Goal: Navigation & Orientation: Find specific page/section

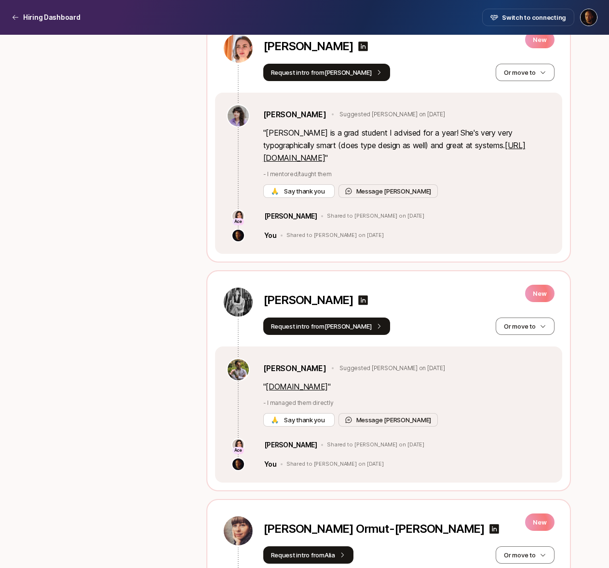
scroll to position [955, 0]
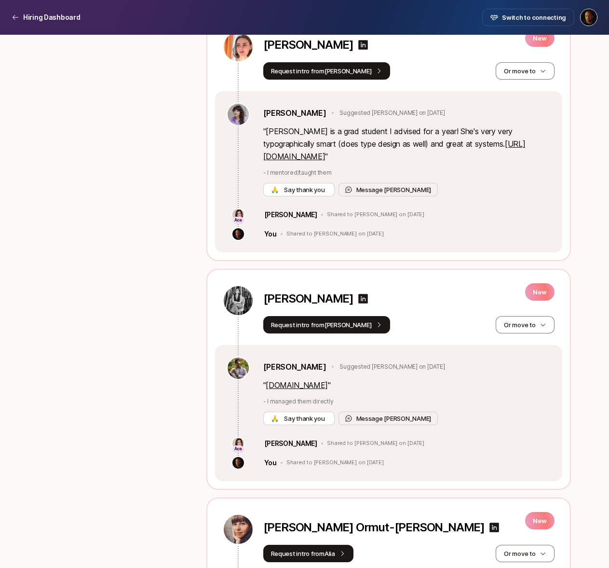
click at [286, 380] on link "[DOMAIN_NAME]" at bounding box center [297, 385] width 62 height 10
click at [285, 380] on link "[DOMAIN_NAME]" at bounding box center [297, 385] width 62 height 10
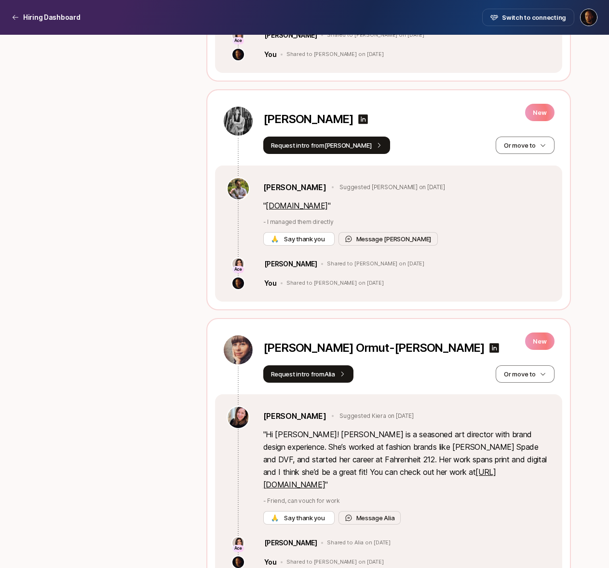
scroll to position [1127, 0]
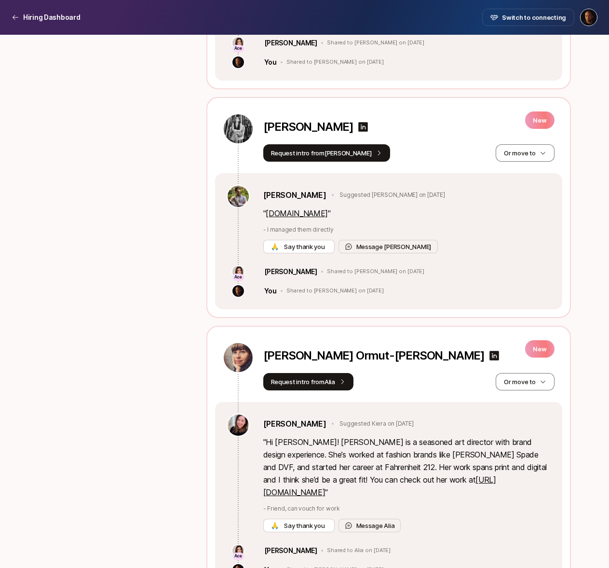
click at [390, 475] on link "https://kiera.is/" at bounding box center [379, 486] width 233 height 22
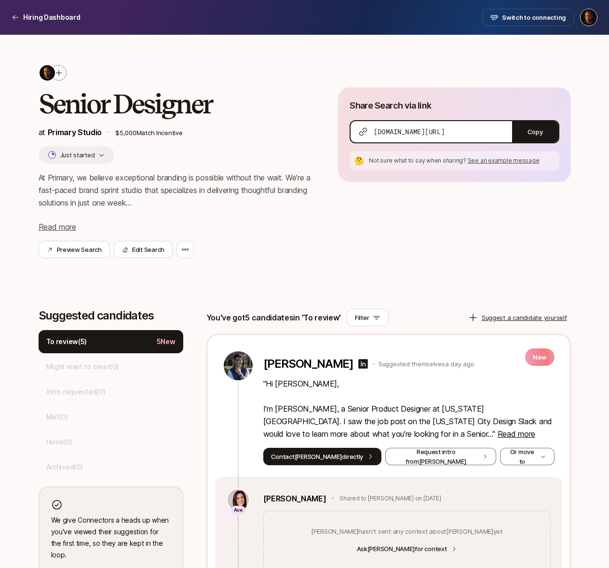
scroll to position [0, 0]
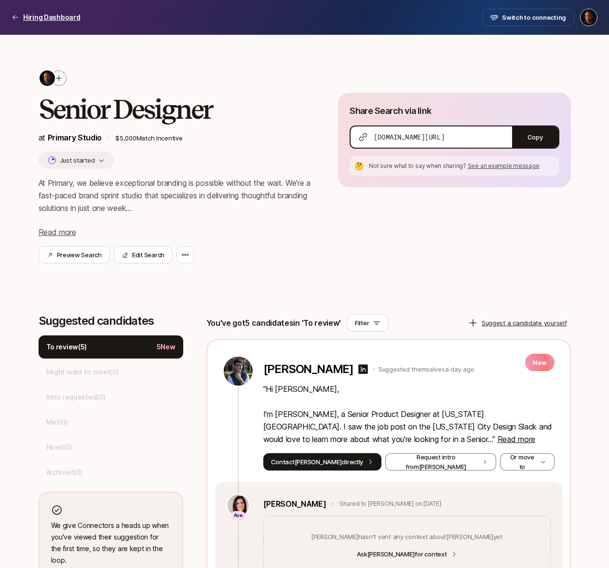
click at [14, 15] on icon at bounding box center [16, 18] width 8 height 8
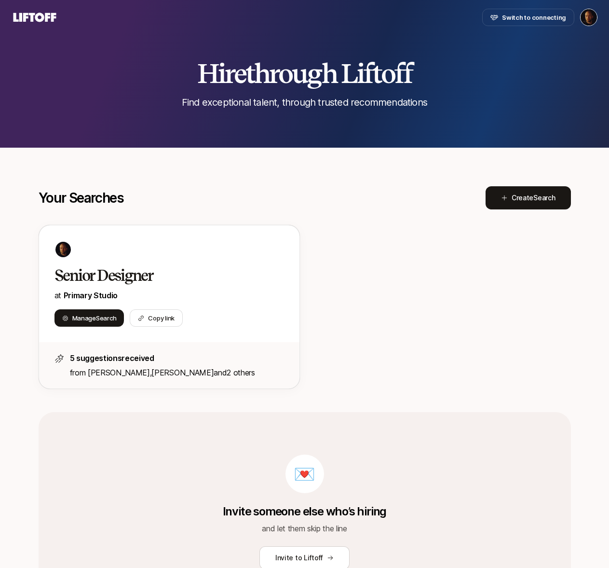
click at [47, 17] on icon at bounding box center [35, 17] width 43 height 9
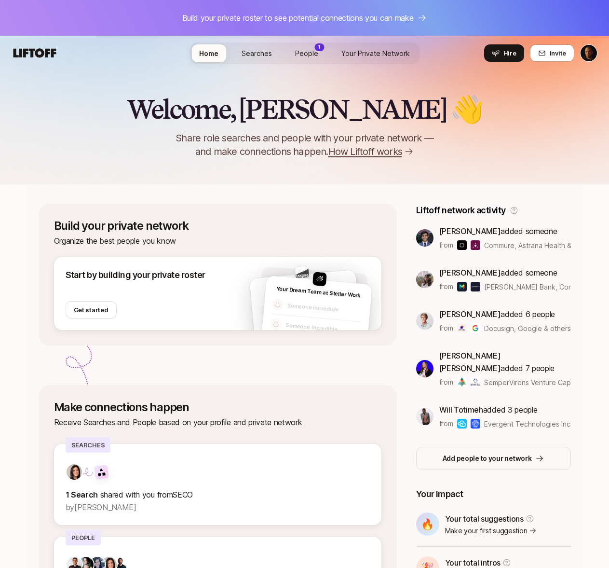
click at [246, 54] on span "Searches" at bounding box center [257, 53] width 30 height 10
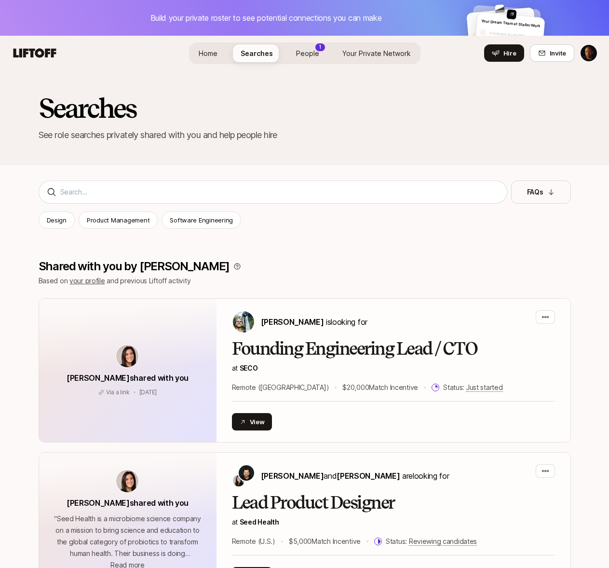
click at [296, 55] on span "People" at bounding box center [307, 53] width 23 height 10
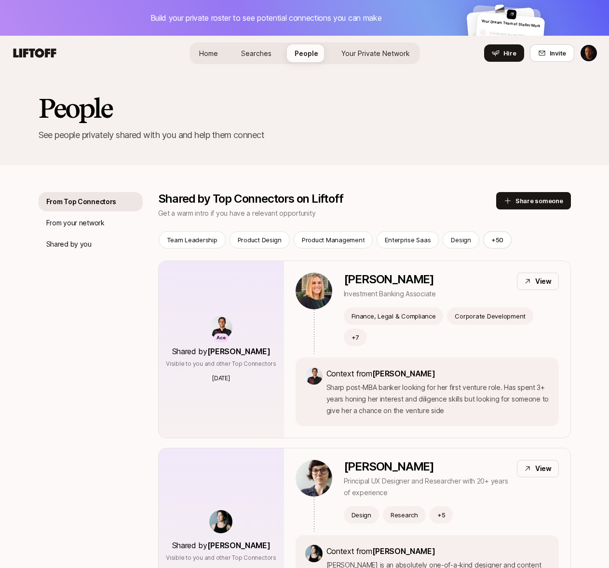
click at [373, 52] on span "Your Private Network" at bounding box center [375, 53] width 68 height 10
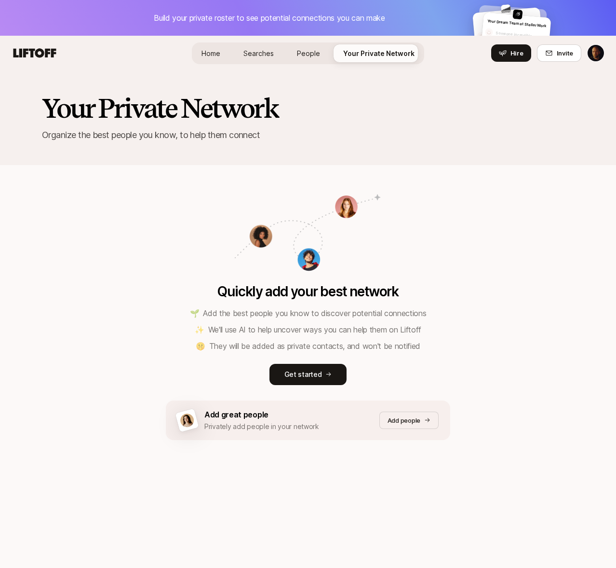
click at [206, 48] on span "Home" at bounding box center [211, 53] width 19 height 10
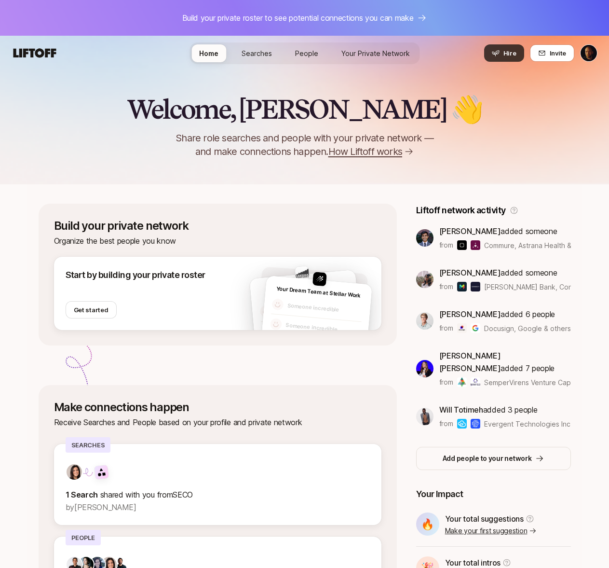
click at [500, 55] on icon at bounding box center [496, 53] width 8 height 8
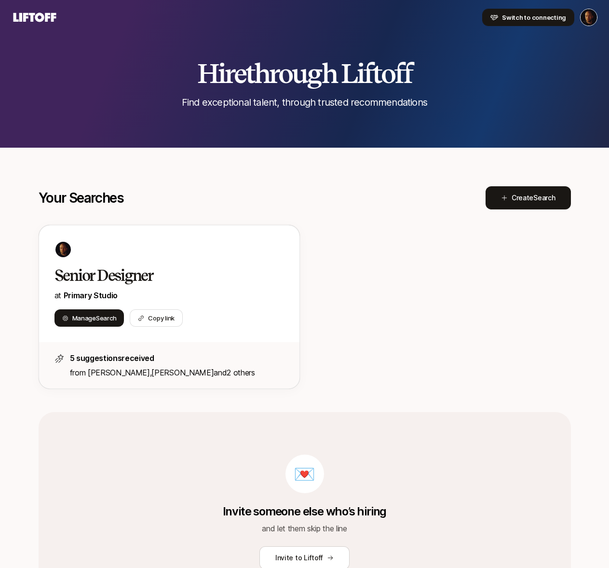
click at [543, 19] on span "Switch to connecting" at bounding box center [534, 18] width 64 height 10
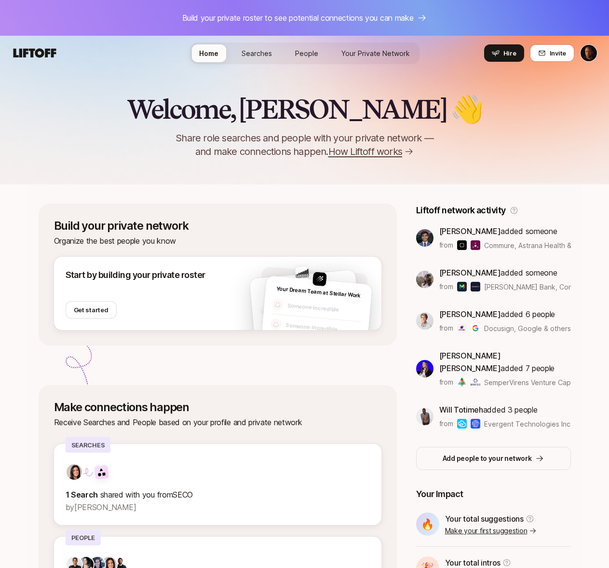
click at [585, 57] on html "Build your private roster to see potential connections you can make Invite 10 /…" at bounding box center [304, 284] width 609 height 568
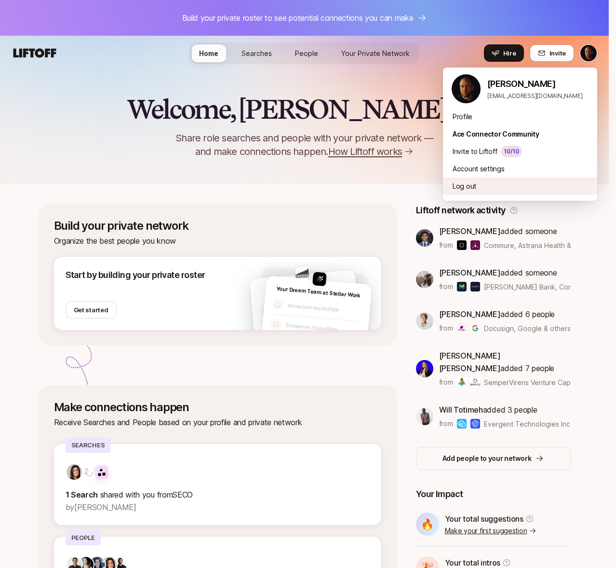
click at [467, 186] on div "Log out" at bounding box center [520, 185] width 154 height 17
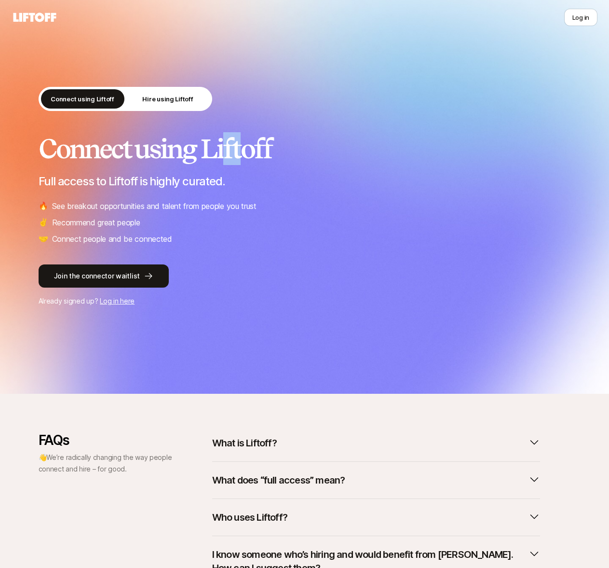
drag, startPoint x: 232, startPoint y: 147, endPoint x: 242, endPoint y: 149, distance: 10.2
click at [243, 149] on h2 "Connect using Liftoff" at bounding box center [305, 148] width 532 height 29
click at [239, 156] on h2 "Connect using Liftoff" at bounding box center [305, 148] width 532 height 29
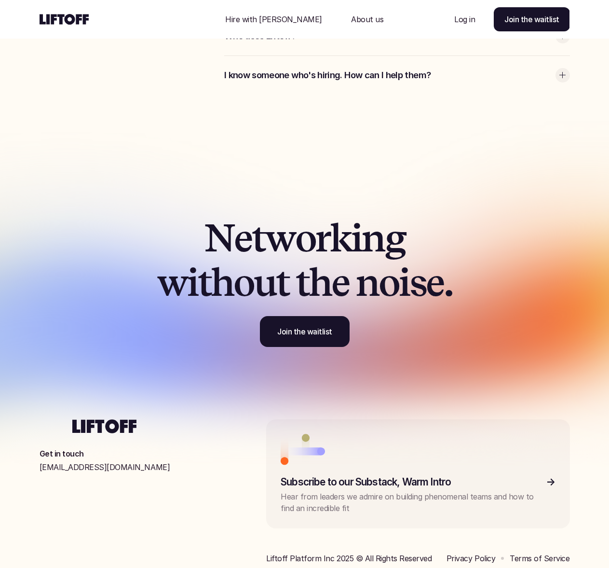
scroll to position [2881, 0]
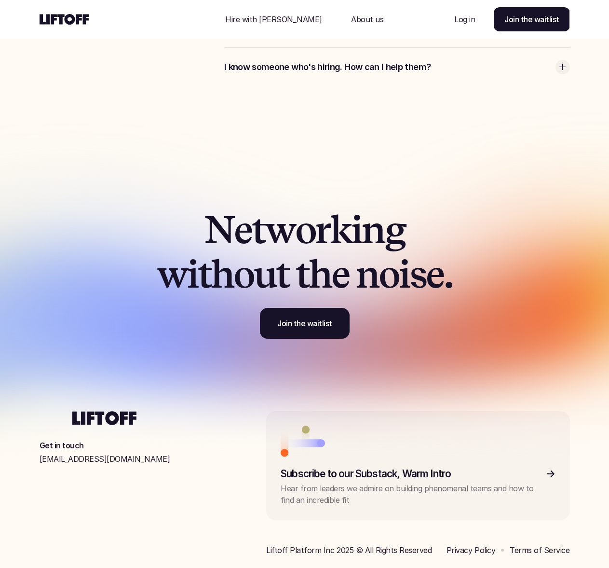
click at [369, 233] on span "n" at bounding box center [373, 229] width 23 height 44
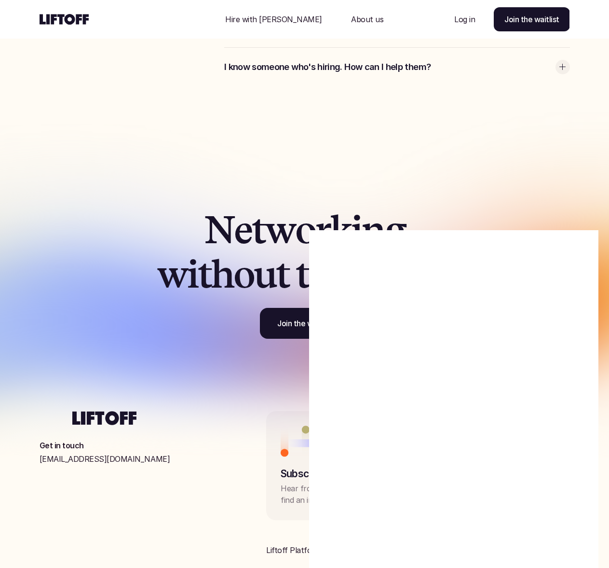
click at [368, 156] on div at bounding box center [299, 284] width 599 height 568
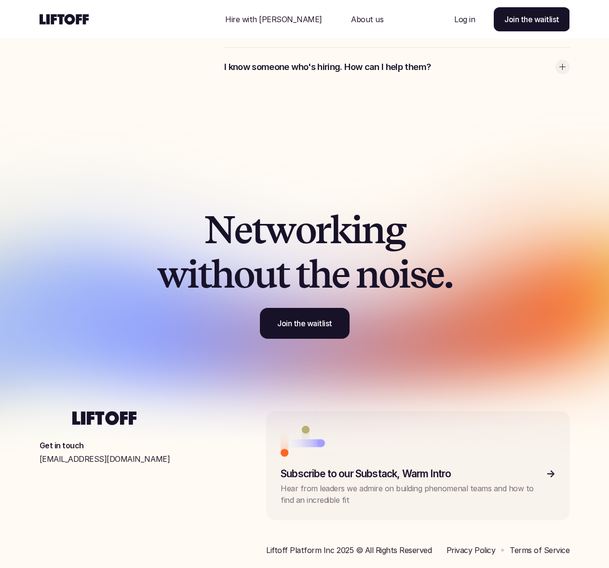
click at [275, 21] on p "Hire with [PERSON_NAME]" at bounding box center [273, 20] width 97 height 12
